Goal: Task Accomplishment & Management: Use online tool/utility

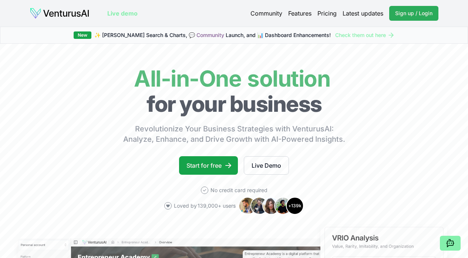
click at [421, 14] on span "Sign up / Login" at bounding box center [413, 13] width 37 height 7
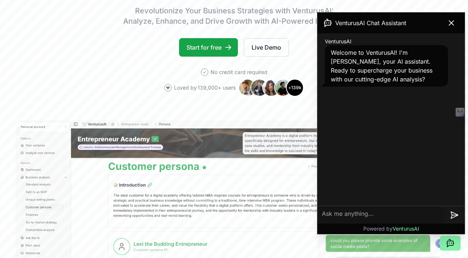
scroll to position [118, 0]
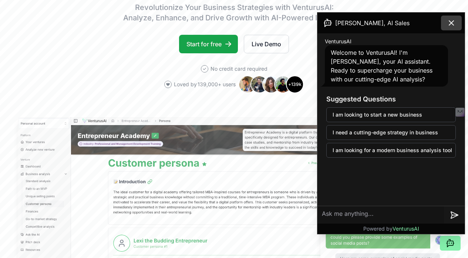
click at [448, 23] on icon at bounding box center [451, 23] width 9 height 9
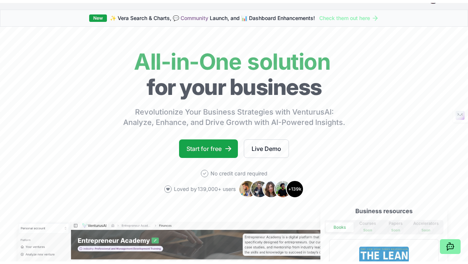
scroll to position [0, 0]
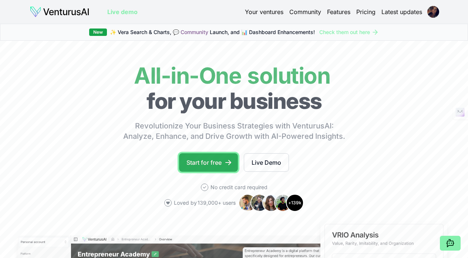
click at [227, 166] on icon at bounding box center [228, 162] width 7 height 7
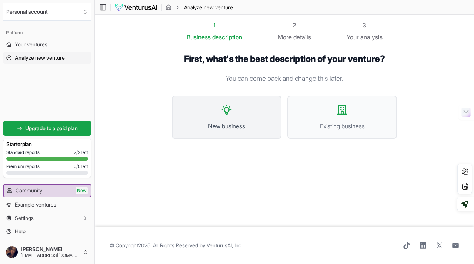
click at [251, 106] on button "New business" at bounding box center [227, 117] width 110 height 43
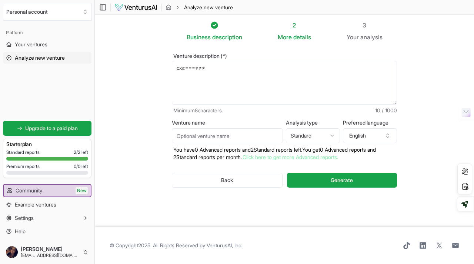
click at [247, 88] on textarea "cx≥===≠≠≠" at bounding box center [284, 83] width 225 height 44
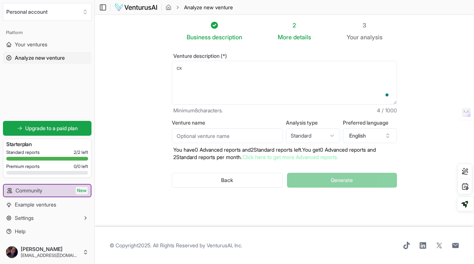
type textarea "c"
click at [245, 141] on input "Venture name" at bounding box center [227, 135] width 111 height 15
type input "Brickade"
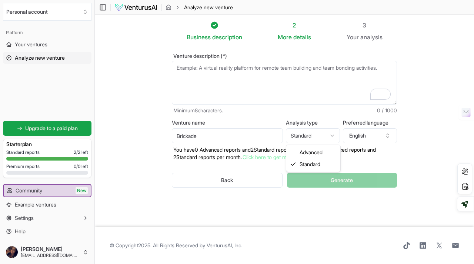
click at [317, 137] on html "We value your privacy We use cookies to enhance your browsing experience, serve…" at bounding box center [237, 132] width 474 height 264
click at [218, 82] on textarea "Venture description (*)" at bounding box center [284, 83] width 225 height 44
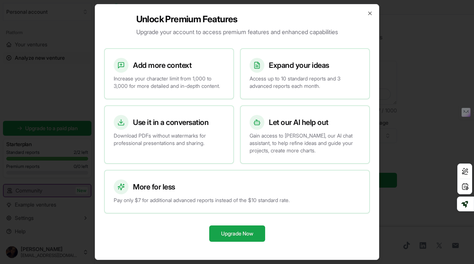
click at [366, 10] on div "Unlock Premium Features Upgrade your account to access premium features and enh…" at bounding box center [237, 131] width 284 height 255
click at [372, 10] on icon "button" at bounding box center [370, 13] width 6 height 6
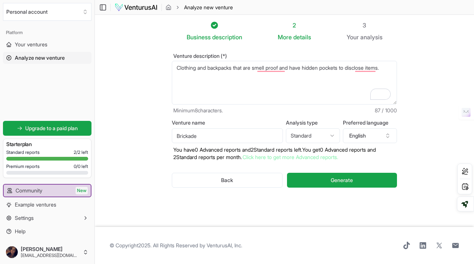
click at [392, 71] on textarea "Clothing and backpacks that are smell proof and have hidden pockets to disclose…" at bounding box center [284, 83] width 225 height 44
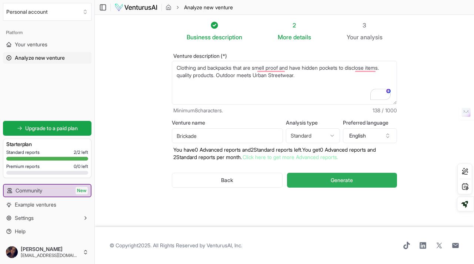
type textarea "Clothing and backpacks that are smell proof and have hidden pockets to disclose…"
click at [313, 177] on button "Generate" at bounding box center [342, 180] width 110 height 15
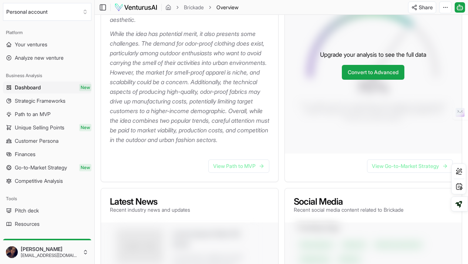
scroll to position [177, 0]
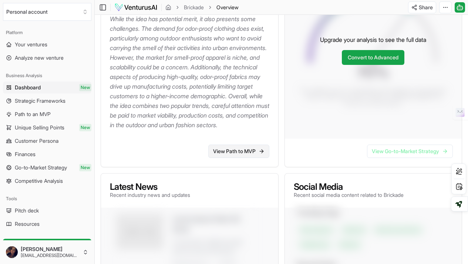
click at [234, 158] on link "View Path to MVP" at bounding box center [238, 150] width 61 height 13
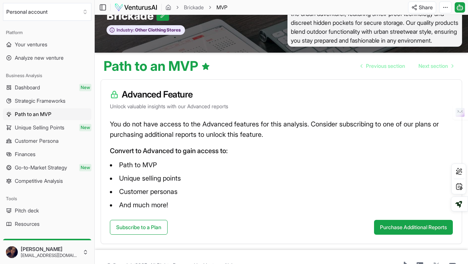
scroll to position [21, 0]
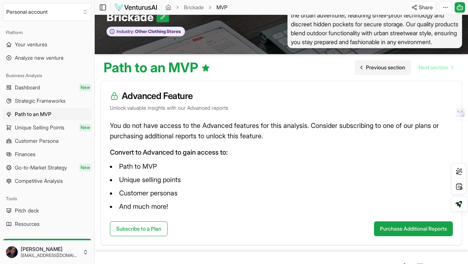
click at [391, 71] on span "Previous section" at bounding box center [385, 67] width 39 height 7
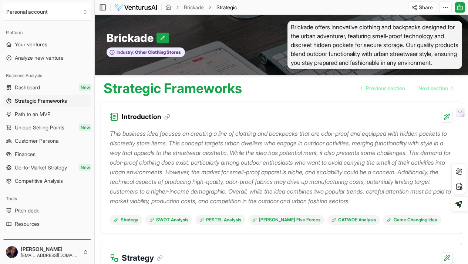
click at [374, 52] on span "Brickade offers innovative clothing and backpacks designed for the urban advent…" at bounding box center [375, 45] width 175 height 48
click at [167, 42] on button at bounding box center [163, 38] width 13 height 10
click at [186, 39] on button at bounding box center [182, 38] width 13 height 10
click at [336, 123] on div "Introduction" at bounding box center [281, 112] width 361 height 21
click at [445, 11] on html "We value your privacy We use cookies to enhance your browsing experience, serve…" at bounding box center [234, 132] width 468 height 264
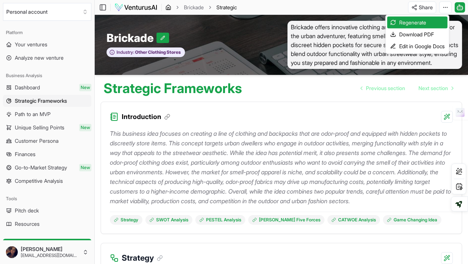
click at [170, 4] on html "We value your privacy We use cookies to enhance your browsing experience, serve…" at bounding box center [234, 132] width 468 height 264
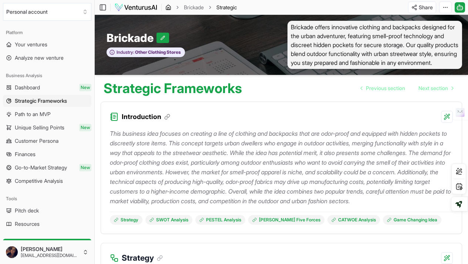
click at [170, 9] on icon "breadcrumb" at bounding box center [169, 7] width 6 height 6
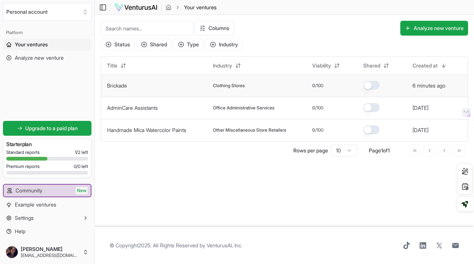
click at [216, 83] on span "Clothing Stores" at bounding box center [229, 86] width 32 height 6
click at [445, 81] on td "6 minutes ago" at bounding box center [437, 85] width 61 height 22
click at [429, 28] on button "Analyze new venture" at bounding box center [434, 28] width 68 height 15
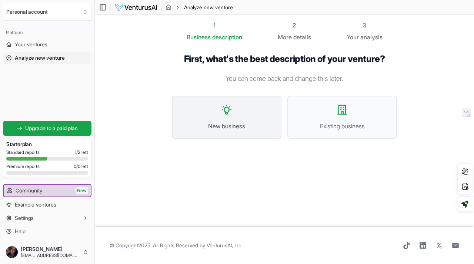
click at [219, 117] on button "New business" at bounding box center [227, 117] width 110 height 43
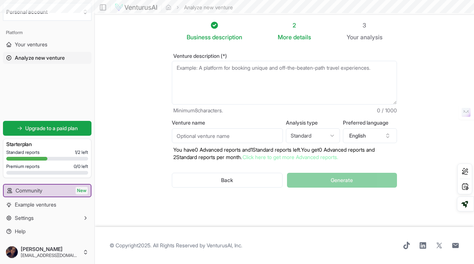
click at [229, 76] on textarea "Venture description (*)" at bounding box center [284, 83] width 225 height 44
click at [201, 129] on input "Venture name" at bounding box center [227, 135] width 111 height 15
type input "Brickade"
click at [203, 76] on textarea "Venture description (*)" at bounding box center [284, 83] width 225 height 44
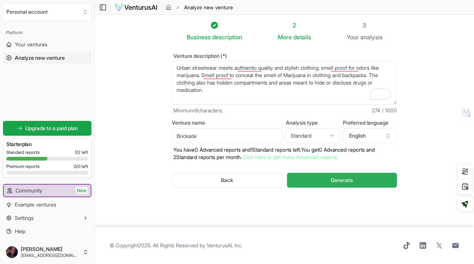
type textarea "Urban streetwear meets authientic quality and stylish clothing, smell proof for…"
click at [345, 178] on span "Generate" at bounding box center [342, 179] width 22 height 7
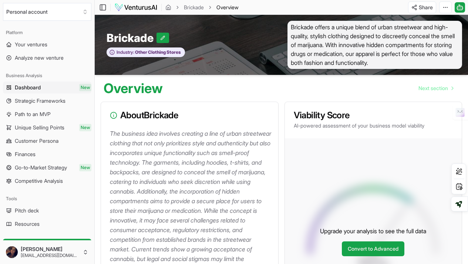
click at [239, 96] on div "Overview Next section" at bounding box center [282, 85] width 374 height 21
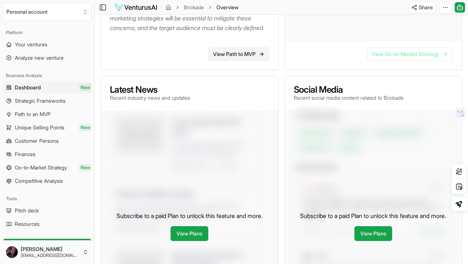
scroll to position [296, 0]
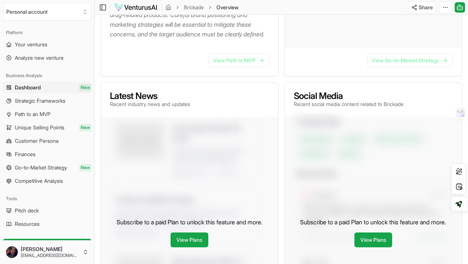
click at [251, 76] on div "View Path to MVP" at bounding box center [189, 62] width 177 height 28
click at [253, 67] on div "View Path to MVP" at bounding box center [189, 62] width 177 height 28
click at [253, 67] on link "View Path to MVP" at bounding box center [238, 60] width 61 height 13
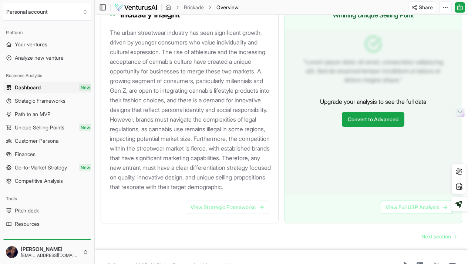
scroll to position [829, 0]
click at [251, 191] on p "The urban streetwear industry has seen significant growth, driven by younger co…" at bounding box center [191, 109] width 163 height 164
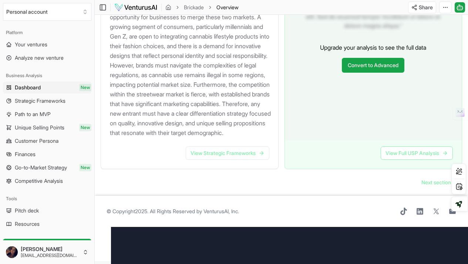
scroll to position [883, 0]
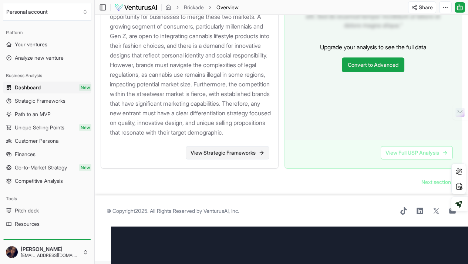
click at [249, 159] on link "View Strategic Frameworks" at bounding box center [228, 152] width 84 height 13
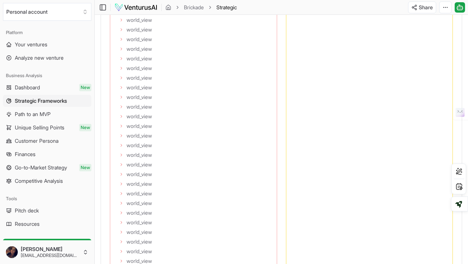
scroll to position [1910, 0]
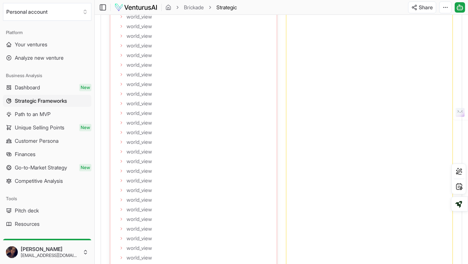
click at [144, 88] on span "world_view" at bounding box center [140, 83] width 26 height 7
click at [122, 88] on li "world_view" at bounding box center [193, 83] width 149 height 7
click at [120, 86] on icon at bounding box center [121, 84] width 4 height 4
click at [123, 68] on li "world_view" at bounding box center [193, 64] width 149 height 7
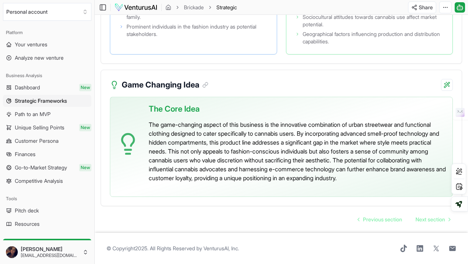
scroll to position [6210, 0]
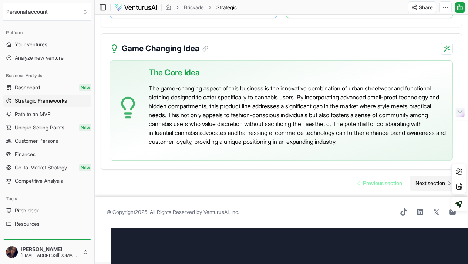
click at [427, 187] on span "Next section" at bounding box center [431, 182] width 30 height 7
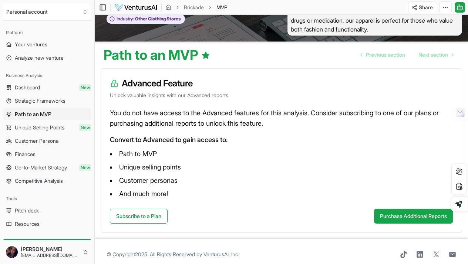
scroll to position [30, 0]
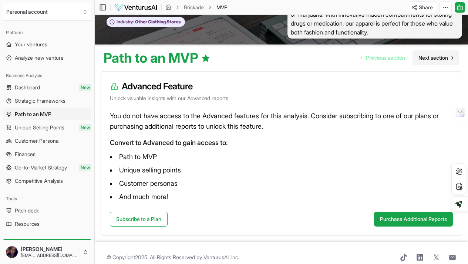
click at [441, 56] on span "Next section" at bounding box center [434, 57] width 30 height 7
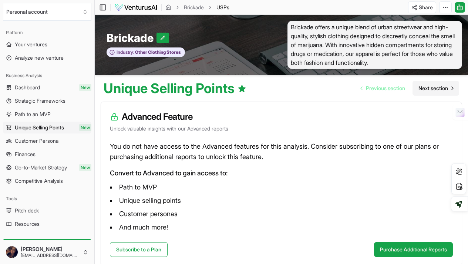
click at [426, 100] on div "Advanced Feature Unlock valuable insights with our Advanced reports You do not …" at bounding box center [282, 184] width 374 height 176
click at [426, 96] on link "Next section" at bounding box center [436, 88] width 47 height 15
click at [425, 87] on span "Next section" at bounding box center [434, 87] width 30 height 7
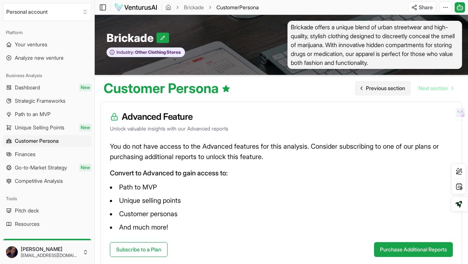
click at [387, 93] on link "Previous section" at bounding box center [383, 88] width 56 height 15
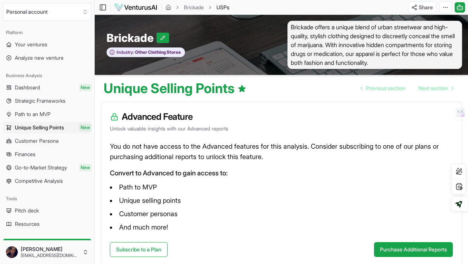
click at [387, 128] on p "Unlock valuable insights with our Advanced reports" at bounding box center [281, 128] width 343 height 7
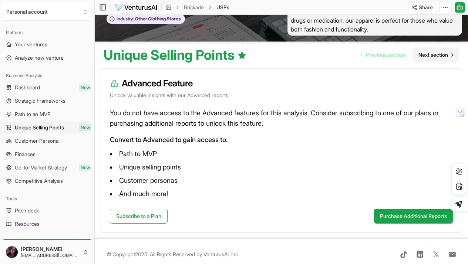
click at [433, 53] on span "Next section" at bounding box center [434, 54] width 30 height 7
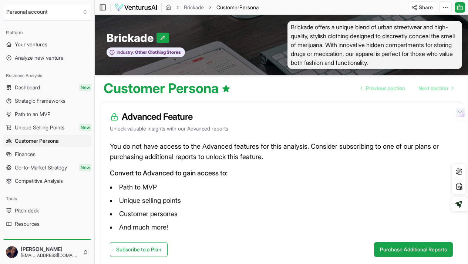
scroll to position [30, 0]
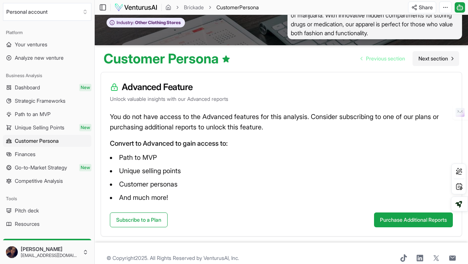
click at [426, 66] on link "Next section" at bounding box center [436, 58] width 47 height 15
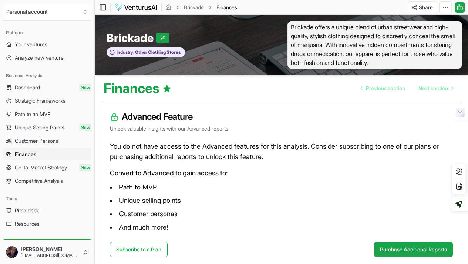
click at [426, 66] on span "Brickade offers a unique blend of urban streetwear and high-quality, stylish cl…" at bounding box center [375, 45] width 175 height 48
click at [427, 82] on link "Next section" at bounding box center [436, 88] width 47 height 15
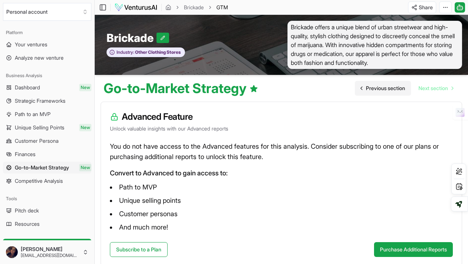
click at [375, 83] on link "Previous section" at bounding box center [383, 88] width 56 height 15
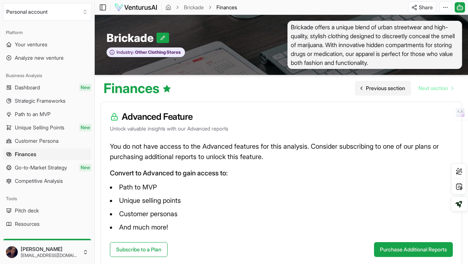
click at [375, 88] on span "Previous section" at bounding box center [385, 87] width 39 height 7
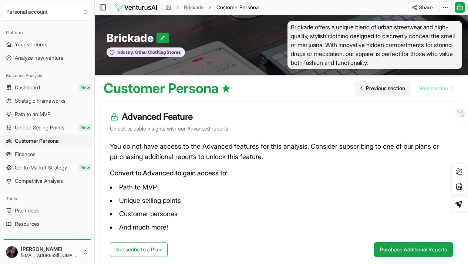
click at [375, 88] on span "Previous section" at bounding box center [385, 87] width 39 height 7
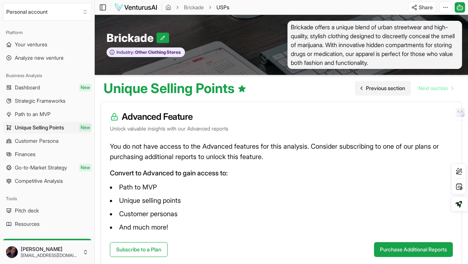
click at [375, 89] on span "Previous section" at bounding box center [385, 87] width 39 height 7
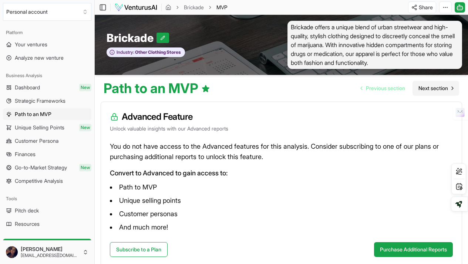
click at [422, 87] on span "Next section" at bounding box center [434, 87] width 30 height 7
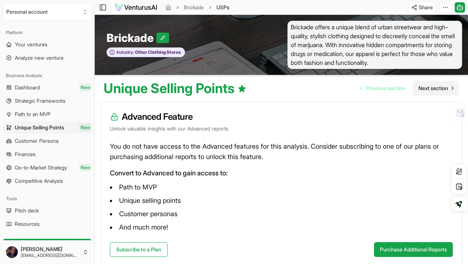
click at [434, 89] on span "Next section" at bounding box center [434, 87] width 30 height 7
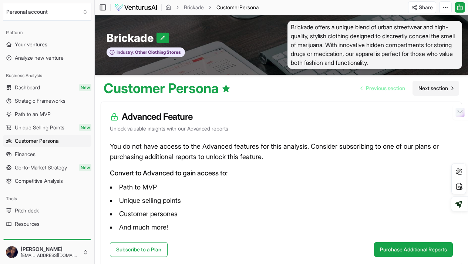
click at [433, 91] on span "Next section" at bounding box center [434, 87] width 30 height 7
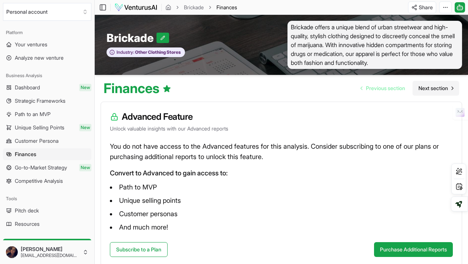
click at [433, 91] on span "Next section" at bounding box center [434, 87] width 30 height 7
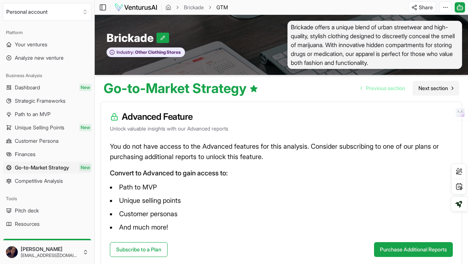
click at [427, 90] on span "Next section" at bounding box center [434, 87] width 30 height 7
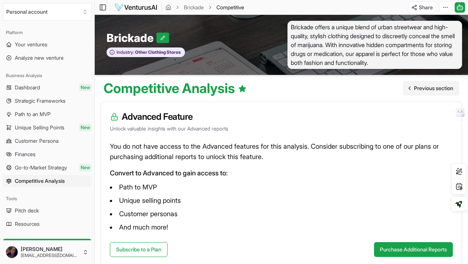
click at [428, 91] on span "Previous section" at bounding box center [433, 87] width 39 height 7
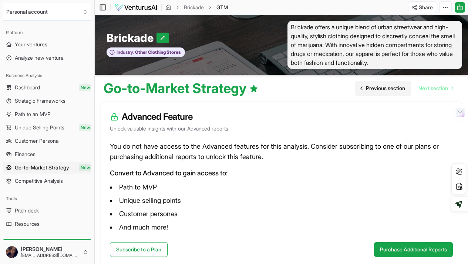
click at [373, 86] on span "Previous section" at bounding box center [385, 87] width 39 height 7
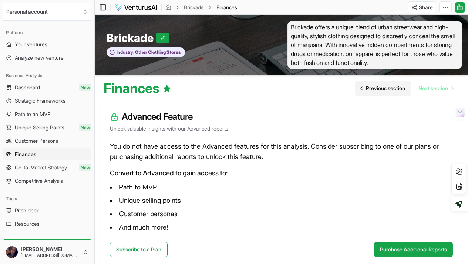
click at [373, 88] on span "Previous section" at bounding box center [385, 87] width 39 height 7
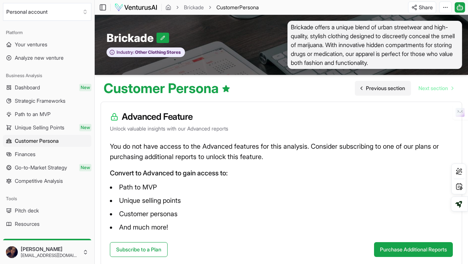
click at [373, 88] on span "Previous section" at bounding box center [385, 87] width 39 height 7
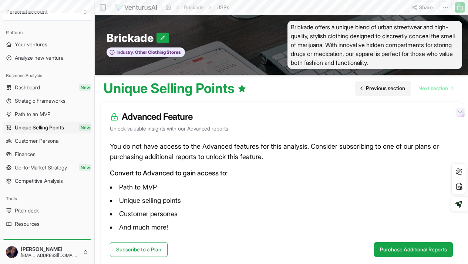
click at [373, 88] on span "Previous section" at bounding box center [385, 87] width 39 height 7
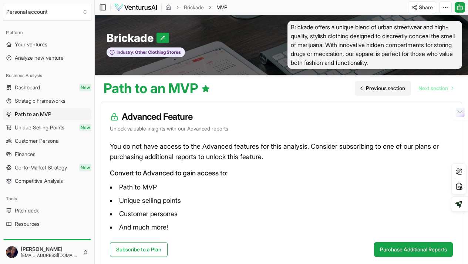
click at [373, 90] on span "Previous section" at bounding box center [385, 87] width 39 height 7
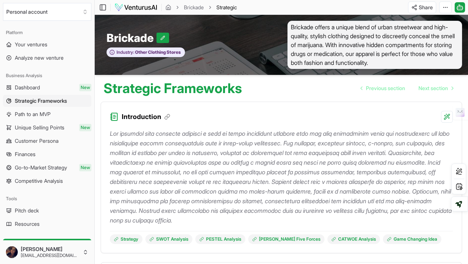
click at [363, 115] on div "Introduction" at bounding box center [281, 112] width 361 height 21
click at [380, 90] on span "Previous section" at bounding box center [385, 87] width 39 height 7
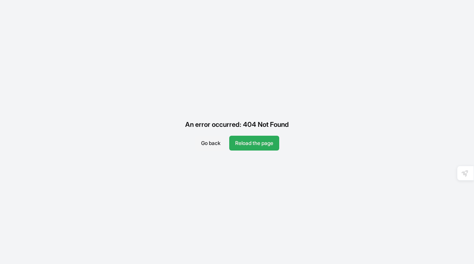
click at [260, 140] on button "Reload the page" at bounding box center [254, 143] width 50 height 15
click at [257, 141] on button "Reload the page" at bounding box center [254, 143] width 50 height 15
click at [252, 144] on button "Reload the page" at bounding box center [254, 143] width 50 height 15
click at [205, 144] on button "Go back" at bounding box center [210, 143] width 31 height 15
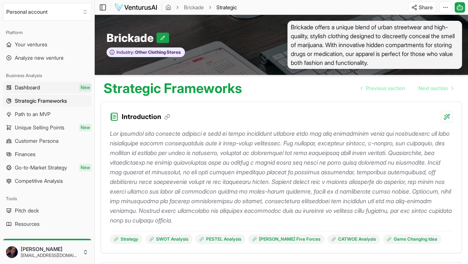
click at [41, 86] on link "Dashboard New" at bounding box center [47, 87] width 88 height 12
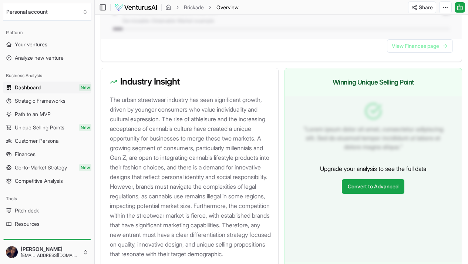
scroll to position [760, 0]
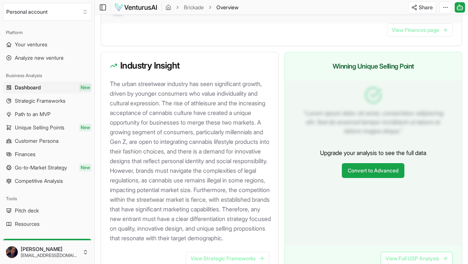
scroll to position [883, 0]
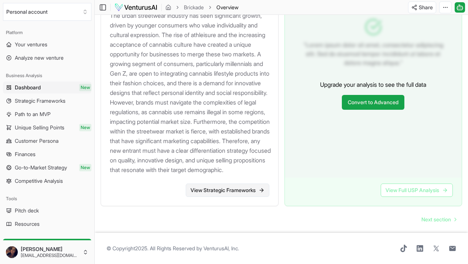
click at [257, 185] on link "View Strategic Frameworks" at bounding box center [228, 189] width 84 height 13
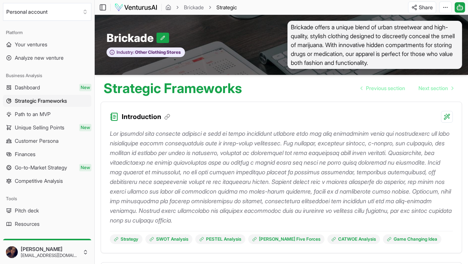
click at [460, 82] on div "Strategic Frameworks Previous section Next section" at bounding box center [282, 85] width 374 height 21
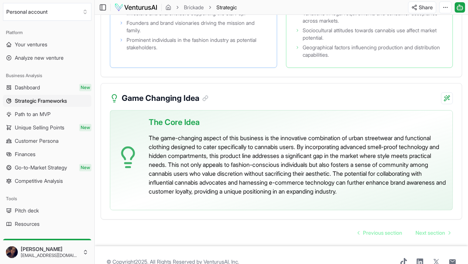
scroll to position [6210, 0]
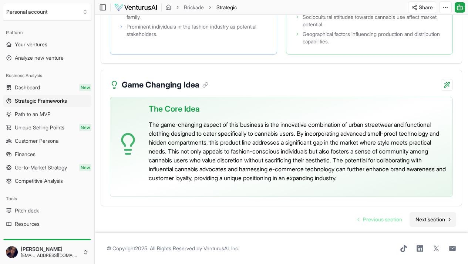
click at [427, 215] on span "Next section" at bounding box center [431, 218] width 30 height 7
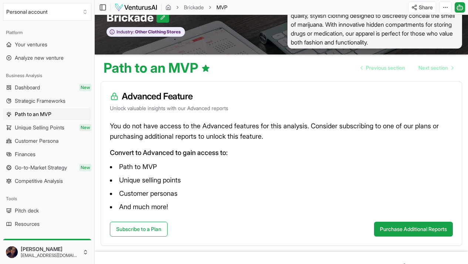
scroll to position [10, 0]
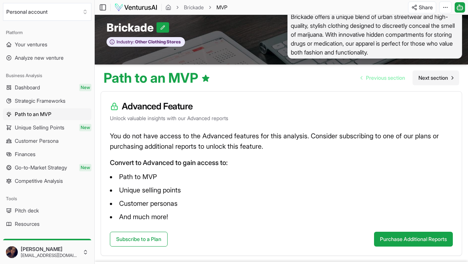
click at [430, 77] on span "Next section" at bounding box center [434, 77] width 30 height 7
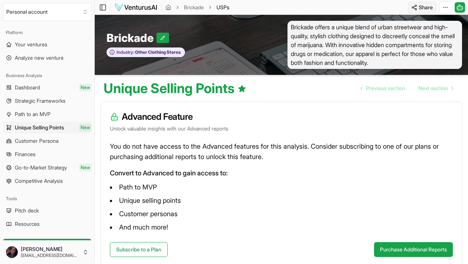
click at [424, 7] on html "Personal account Platform Your ventures Analyze new venture Business Analysis D…" at bounding box center [234, 132] width 468 height 264
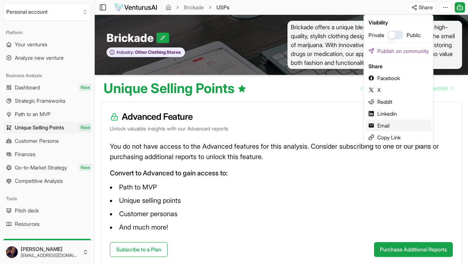
click at [402, 124] on div "Email" at bounding box center [399, 126] width 66 height 12
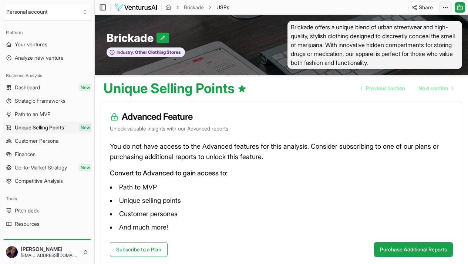
click at [444, 8] on html "Personal account Platform Your ventures Analyze new venture Business Analysis D…" at bounding box center [234, 132] width 468 height 264
click at [411, 9] on html "Personal account Platform Your ventures Analyze new venture Business Analysis D…" at bounding box center [234, 132] width 468 height 264
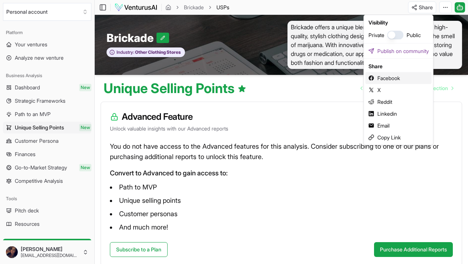
click at [391, 77] on div "Facebook" at bounding box center [399, 78] width 66 height 12
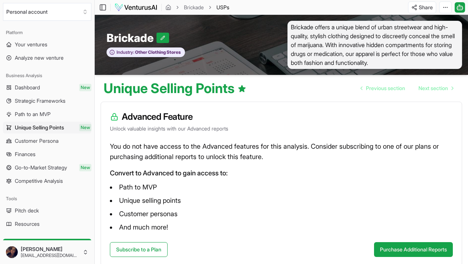
click at [290, 166] on div "You do not have access to the Advanced features for this analysis. Consider sub…" at bounding box center [281, 191] width 361 height 101
click at [14, 16] on button "Personal account" at bounding box center [47, 12] width 88 height 18
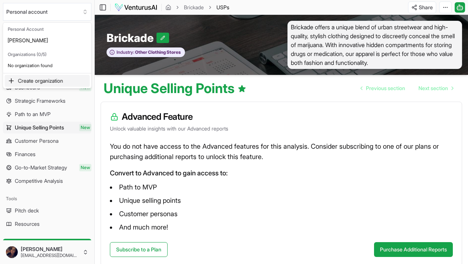
click at [97, 103] on html "Personal account Platform Your ventures Analyze new venture Business Analysis D…" at bounding box center [234, 132] width 468 height 264
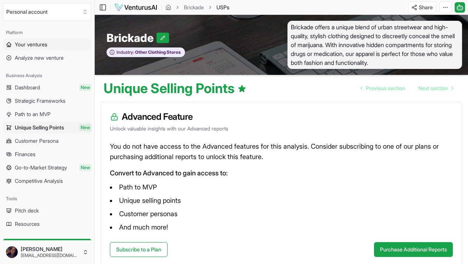
click at [31, 45] on span "Your ventures" at bounding box center [31, 44] width 33 height 7
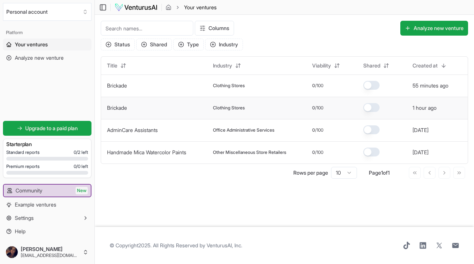
click at [167, 105] on td "Brickade" at bounding box center [154, 108] width 106 height 22
click at [166, 106] on td "Brickade" at bounding box center [154, 108] width 106 height 22
click at [110, 102] on td "Brickade" at bounding box center [154, 108] width 106 height 22
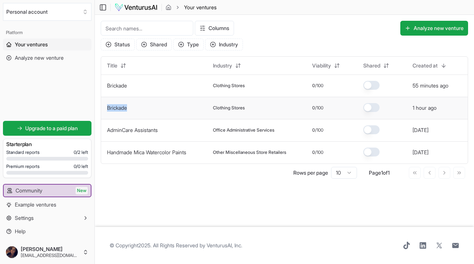
click at [110, 102] on td "Brickade" at bounding box center [154, 108] width 106 height 22
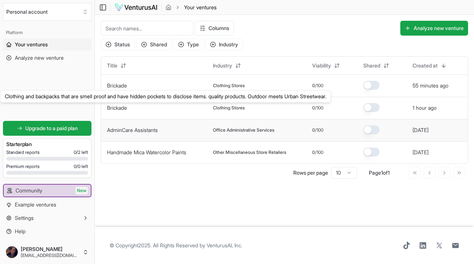
click at [117, 136] on td "AdminCare Assistants" at bounding box center [154, 130] width 106 height 22
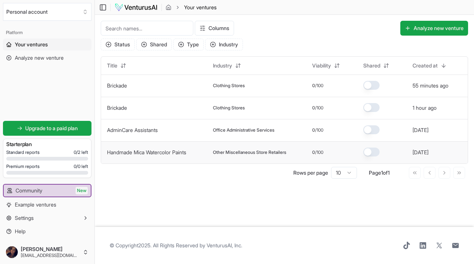
click at [120, 153] on link "Handmade Mica Watercolor Paints" at bounding box center [146, 152] width 79 height 6
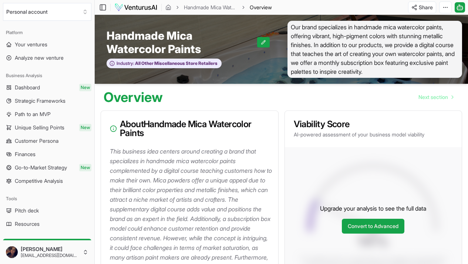
click at [120, 153] on p "This business idea centers around creating a brand that specializes in handmade…" at bounding box center [191, 213] width 163 height 135
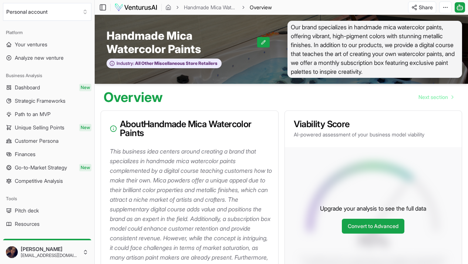
click at [120, 153] on p "This business idea centers around creating a brand that specializes in handmade…" at bounding box center [191, 213] width 163 height 135
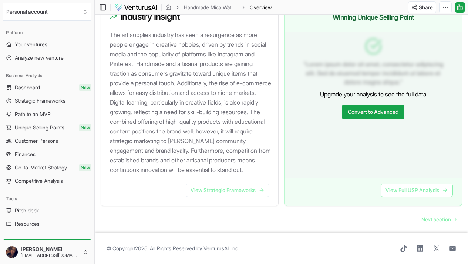
scroll to position [808, 0]
click at [241, 197] on div "View Strategic Frameworks" at bounding box center [189, 194] width 177 height 22
click at [238, 183] on link "View Strategic Frameworks" at bounding box center [228, 189] width 84 height 13
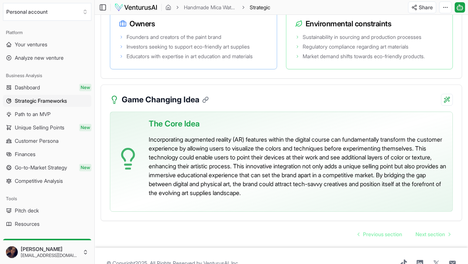
scroll to position [1673, 0]
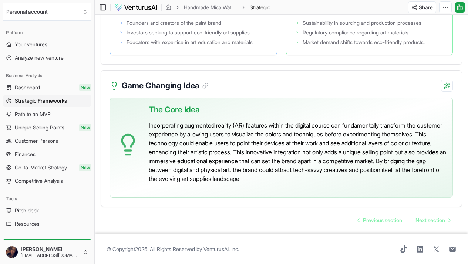
click at [302, 150] on p "Incorporating augmented reality (AR) features within the digital course can fun…" at bounding box center [298, 152] width 298 height 62
click at [373, 121] on p "Incorporating augmented reality (AR) features within the digital course can fun…" at bounding box center [298, 152] width 298 height 62
click at [379, 147] on p "Incorporating augmented reality (AR) features within the digital course can fun…" at bounding box center [298, 152] width 298 height 62
click at [404, 174] on p "Incorporating augmented reality (AR) features within the digital course can fun…" at bounding box center [298, 152] width 298 height 62
click at [391, 137] on p "Incorporating augmented reality (AR) features within the digital course can fun…" at bounding box center [298, 152] width 298 height 62
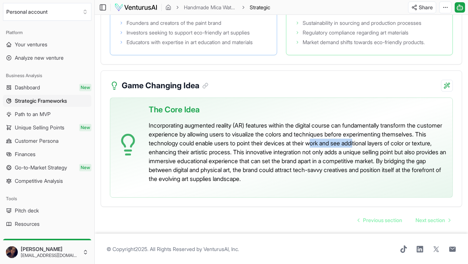
drag, startPoint x: 416, startPoint y: 140, endPoint x: 371, endPoint y: 139, distance: 44.4
click at [371, 139] on p "Incorporating augmented reality (AR) features within the digital course can fun…" at bounding box center [298, 152] width 298 height 62
click at [396, 151] on p "Incorporating augmented reality (AR) features within the digital course can fun…" at bounding box center [298, 152] width 298 height 62
click at [425, 216] on span "Next section" at bounding box center [431, 219] width 30 height 7
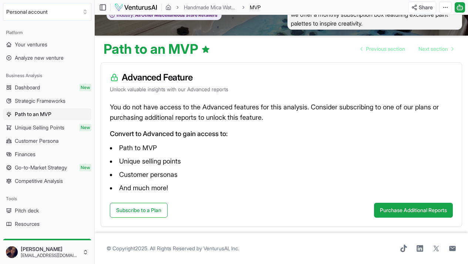
scroll to position [57, 0]
click at [29, 200] on div "Tools" at bounding box center [47, 199] width 88 height 12
click at [29, 214] on link "Pitch deck" at bounding box center [47, 210] width 88 height 12
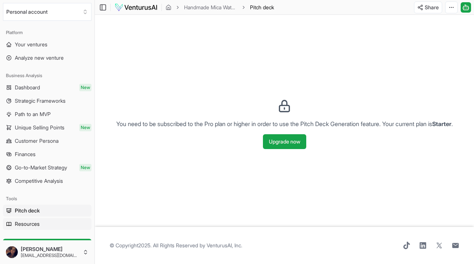
click at [28, 224] on span "Resources" at bounding box center [27, 223] width 25 height 7
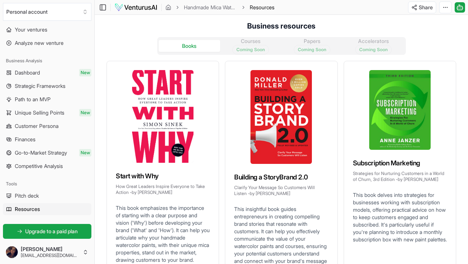
scroll to position [30, 0]
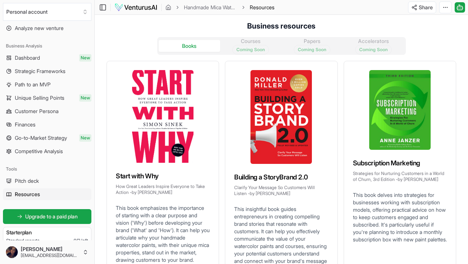
click at [220, 58] on div "Books Courses Coming Soon Papers Coming Soon Accelerators Coming Soon Start wit…" at bounding box center [282, 179] width 374 height 297
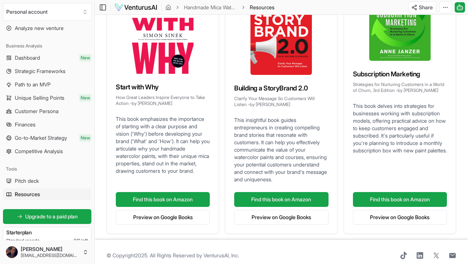
scroll to position [102, 0]
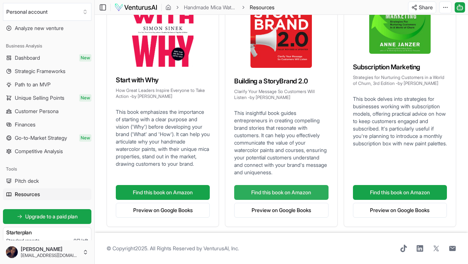
click at [314, 185] on link "Find this book on Amazon" at bounding box center [281, 192] width 94 height 15
